Goal: Task Accomplishment & Management: Complete application form

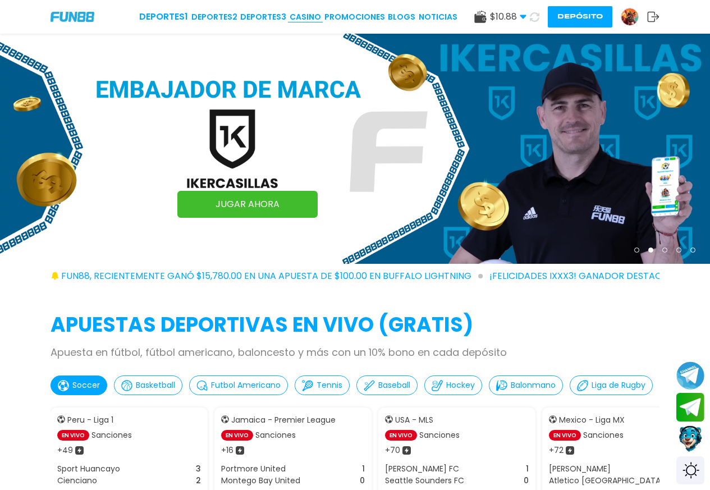
click at [303, 19] on link "CASINO" at bounding box center [305, 17] width 31 height 12
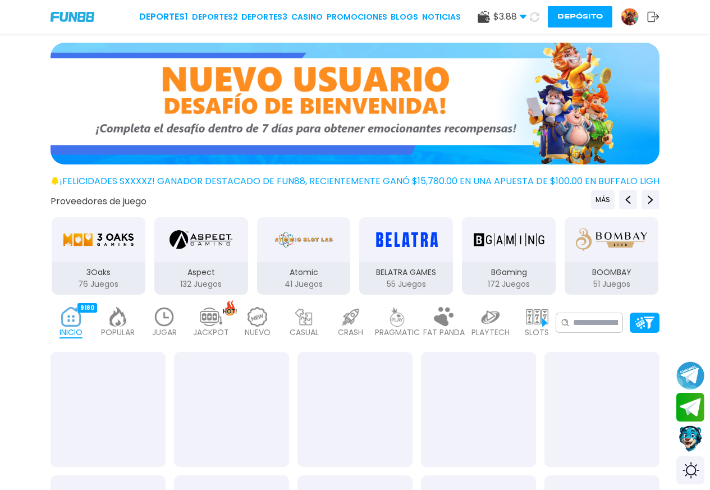
click at [632, 21] on img at bounding box center [630, 16] width 17 height 17
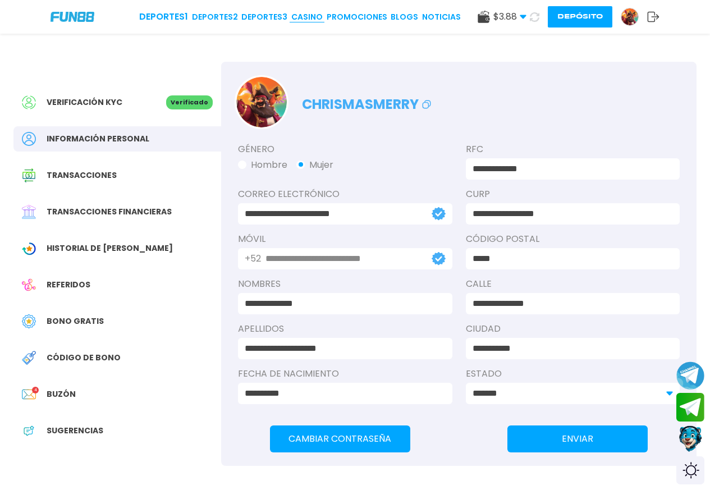
click at [306, 19] on link "CASINO" at bounding box center [306, 17] width 31 height 12
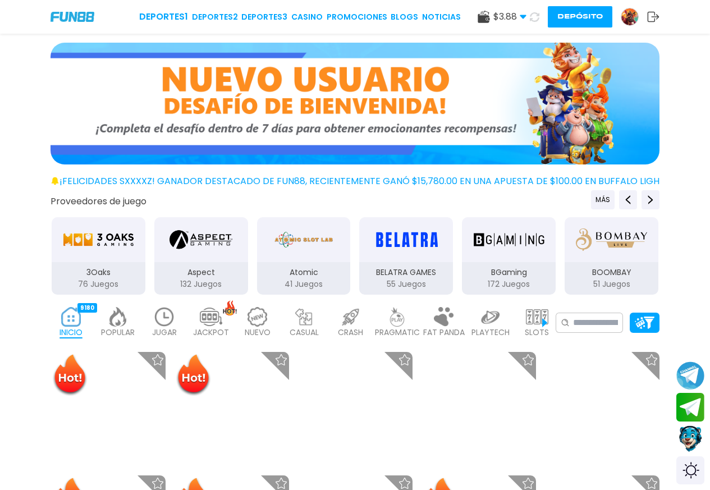
scroll to position [150, 0]
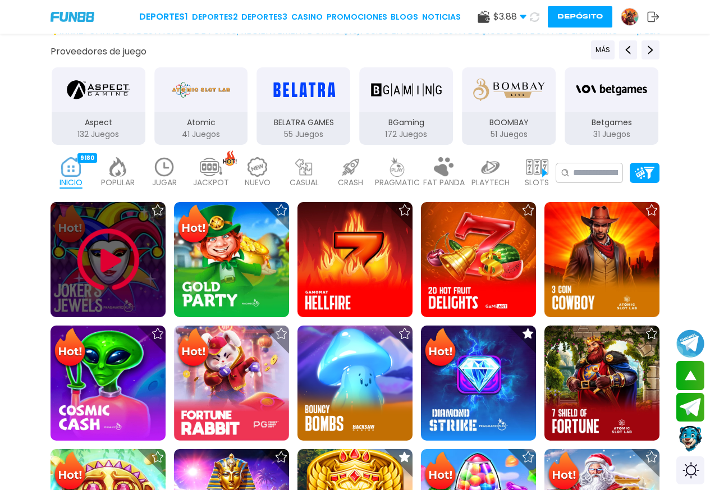
click at [88, 263] on img at bounding box center [108, 259] width 67 height 67
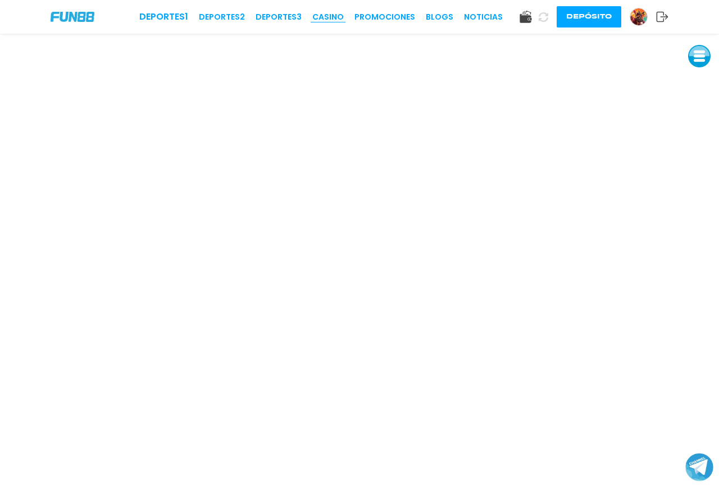
click at [326, 13] on link "CASINO" at bounding box center [327, 17] width 31 height 12
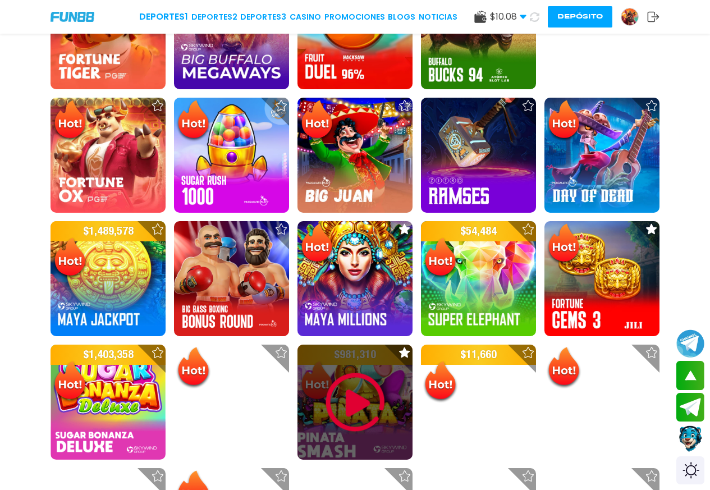
scroll to position [899, 0]
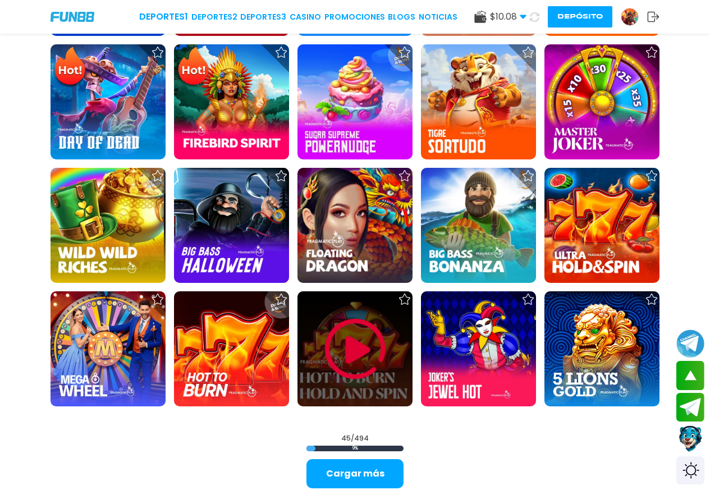
scroll to position [1198, 0]
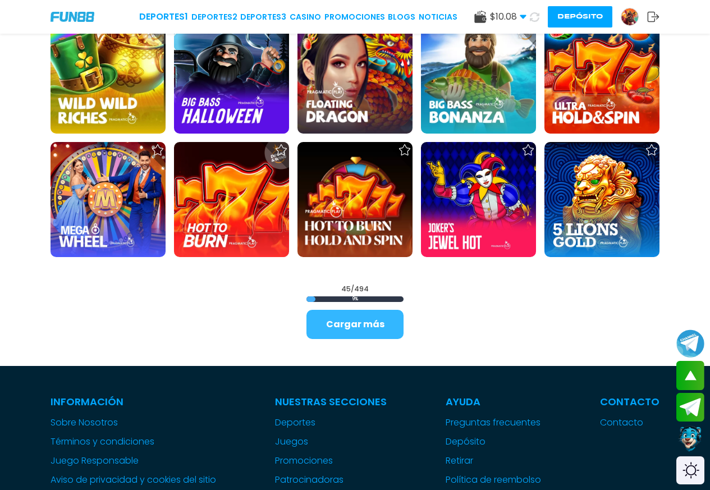
click at [344, 315] on button "Cargar más" at bounding box center [355, 324] width 97 height 29
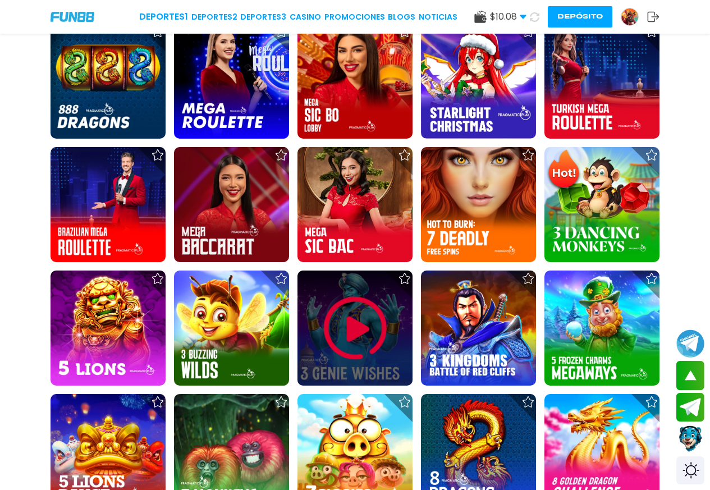
scroll to position [2097, 0]
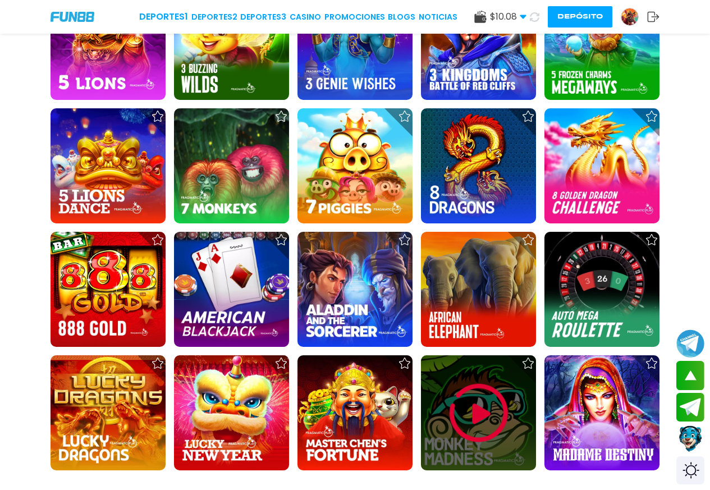
click at [483, 421] on img at bounding box center [478, 413] width 67 height 67
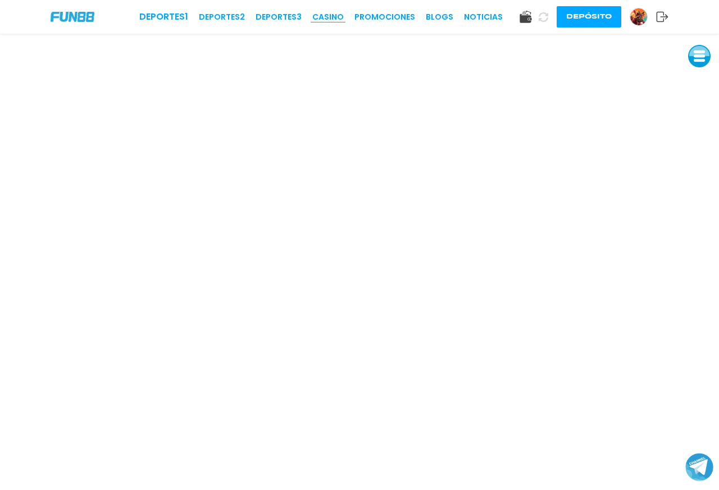
click at [334, 21] on link "CASINO" at bounding box center [327, 17] width 31 height 12
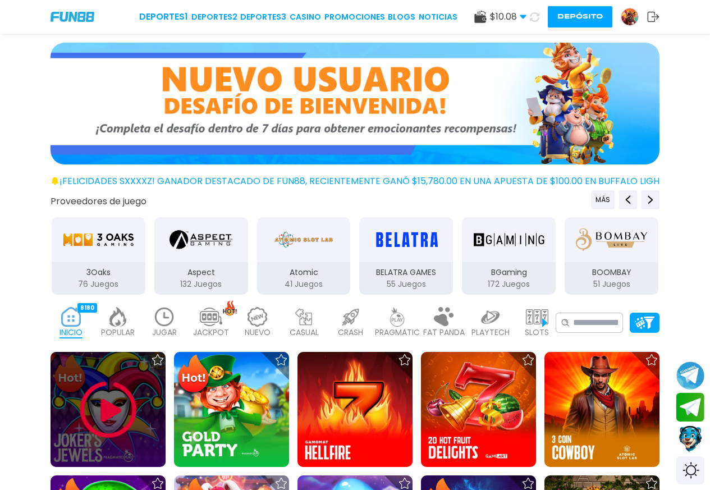
drag, startPoint x: 121, startPoint y: 401, endPoint x: 217, endPoint y: 352, distance: 107.8
click at [121, 400] on img at bounding box center [108, 409] width 67 height 67
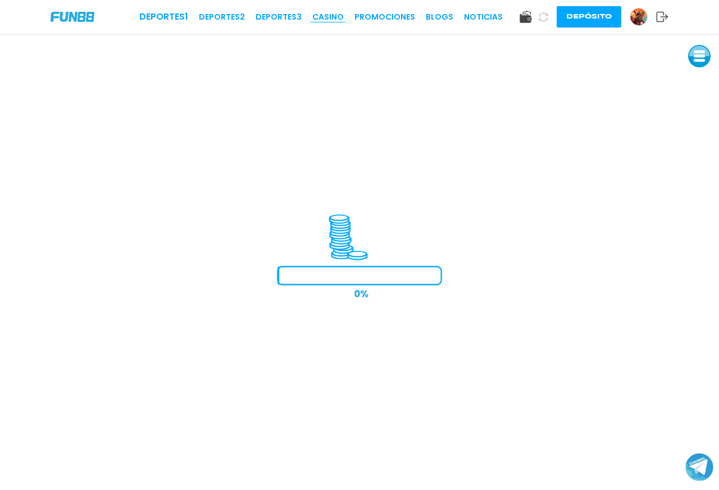
click at [334, 21] on div "Deportes 1 Deportes 2 Deportes 3 CASINO Promociones BLOGS NOTICIAS Depósito" at bounding box center [359, 17] width 719 height 34
click at [332, 16] on link "CASINO" at bounding box center [327, 17] width 31 height 12
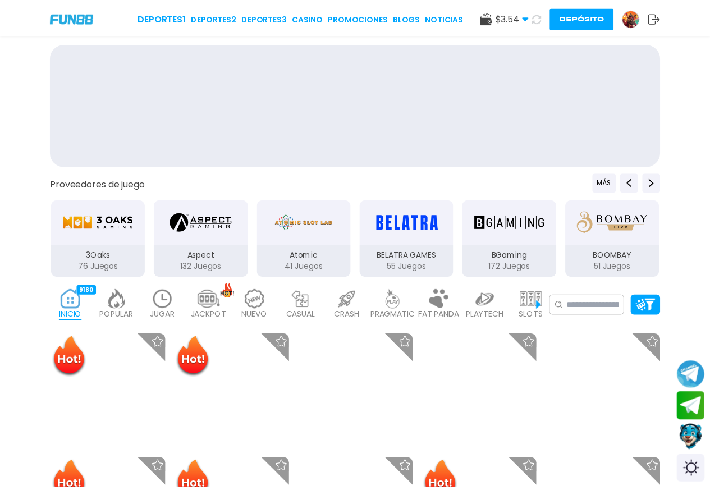
scroll to position [150, 0]
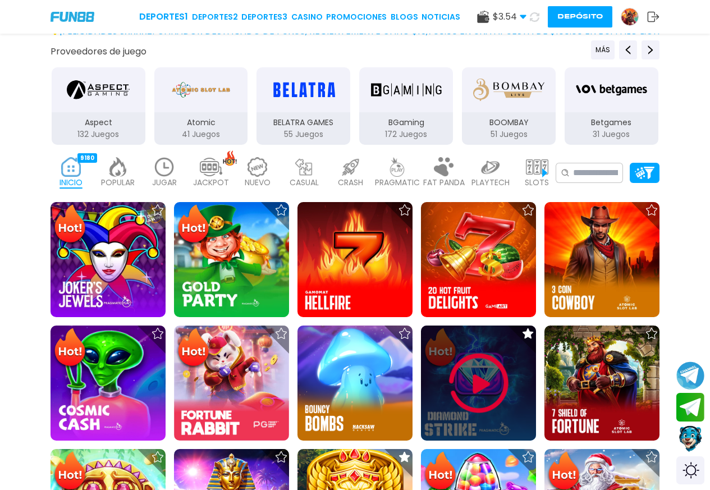
click at [507, 372] on img at bounding box center [478, 383] width 67 height 67
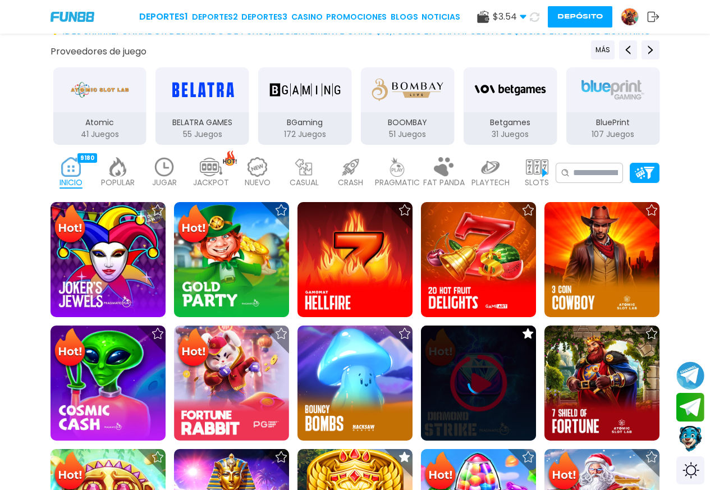
drag, startPoint x: 509, startPoint y: 365, endPoint x: 481, endPoint y: 379, distance: 31.4
click at [511, 366] on div at bounding box center [478, 383] width 115 height 115
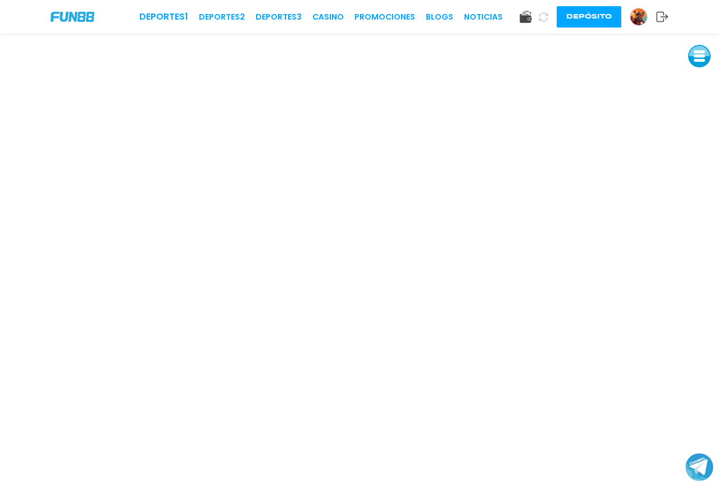
click at [655, 24] on link at bounding box center [643, 17] width 26 height 18
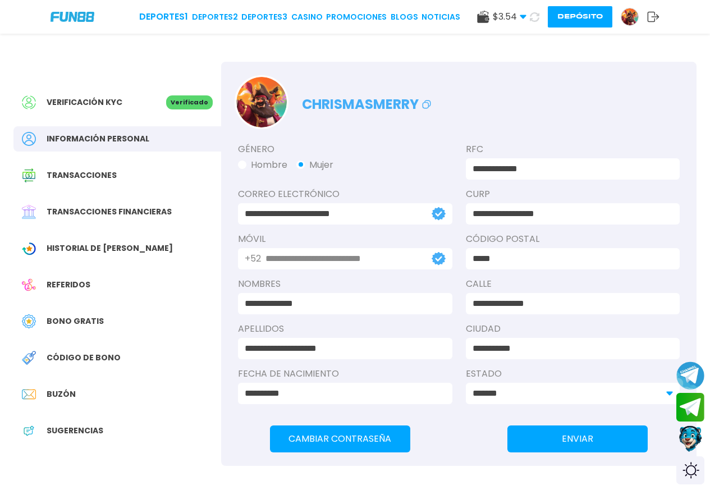
click at [656, 16] on icon at bounding box center [654, 16] width 12 height 11
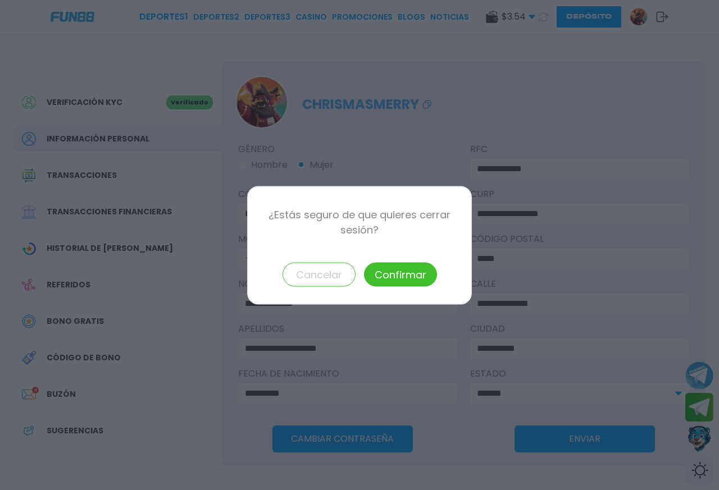
click at [410, 272] on button "Confirmar" at bounding box center [400, 274] width 73 height 24
